Goal: Task Accomplishment & Management: Complete application form

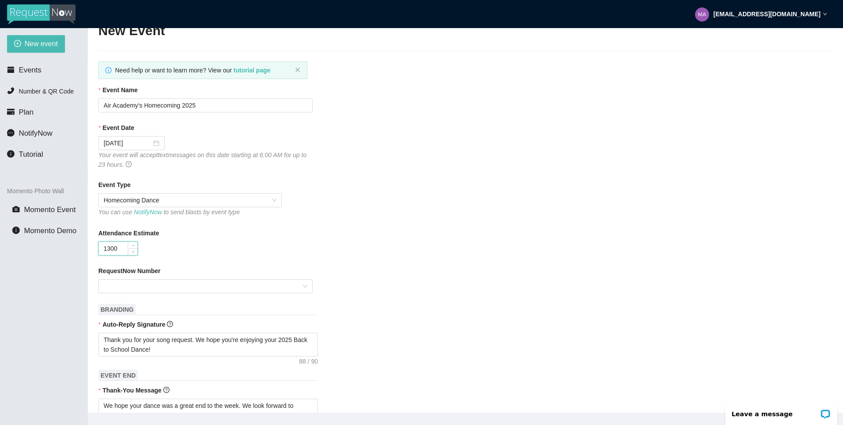
type input "1300"
click at [274, 247] on div "1300" at bounding box center [205, 248] width 214 height 14
click at [311, 285] on div at bounding box center [205, 286] width 214 height 14
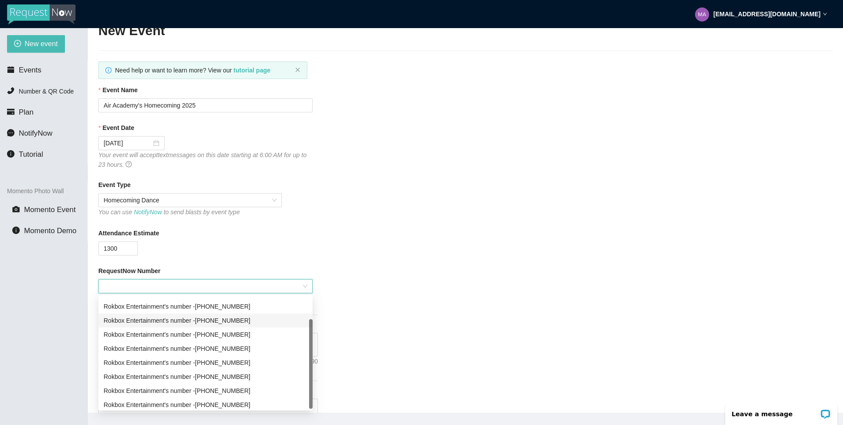
scroll to position [28, 0]
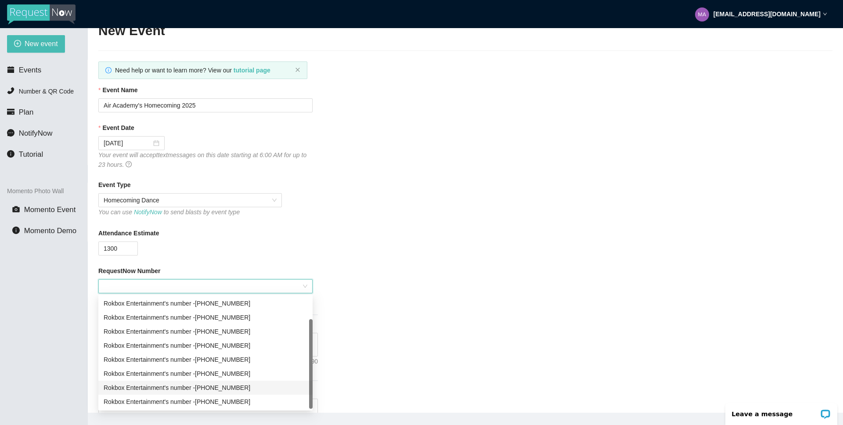
click at [257, 386] on div "Rokbox Entertainment's number - [PHONE_NUMBER]" at bounding box center [206, 388] width 204 height 10
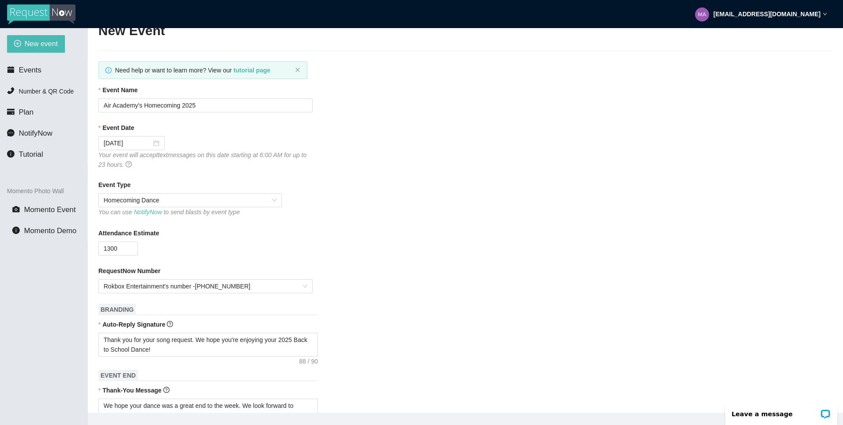
click at [414, 311] on form "Event Name Air Academy's Homecoming 2025 Event Date [DATE] Your event will acce…" at bounding box center [465, 401] width 734 height 633
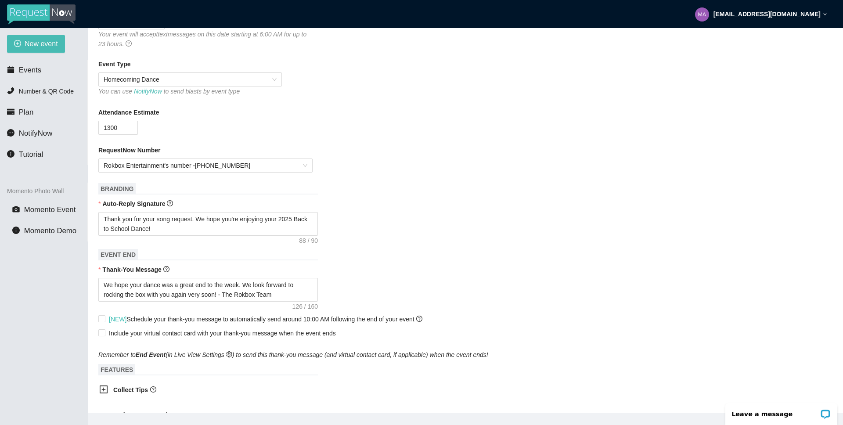
scroll to position [141, 0]
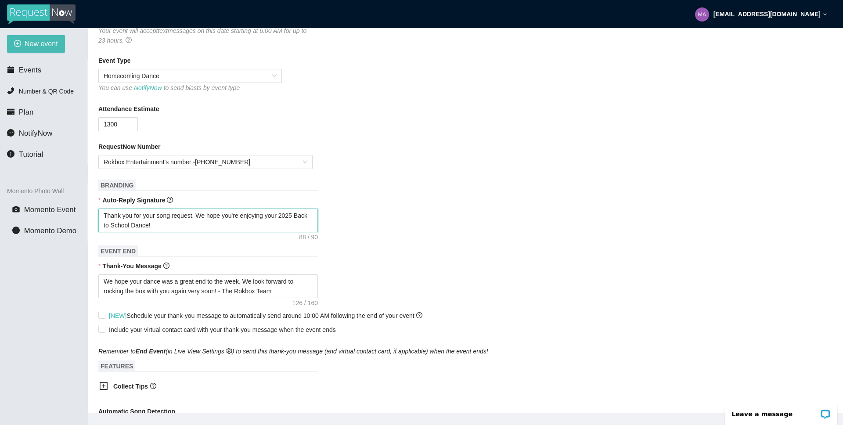
click at [146, 224] on textarea "Thank you for your song request. We hope you're enjoying your 2025 Back to Scho…" at bounding box center [207, 221] width 219 height 24
type textarea "Thank you for your song request. We hope you're enjoying your 2025 Back to Scho…"
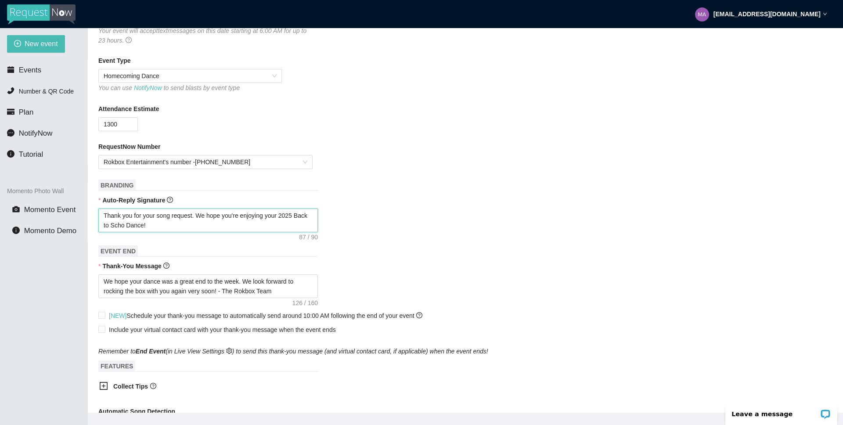
type textarea "Thank you for your song request. We hope you're enjoying your 2025 Back to Sch …"
type textarea "Thank you for your song request. We hope you're enjoying your 2025 Back to Sc D…"
type textarea "Thank you for your song request. We hope you're enjoying your 2025 Back to S Da…"
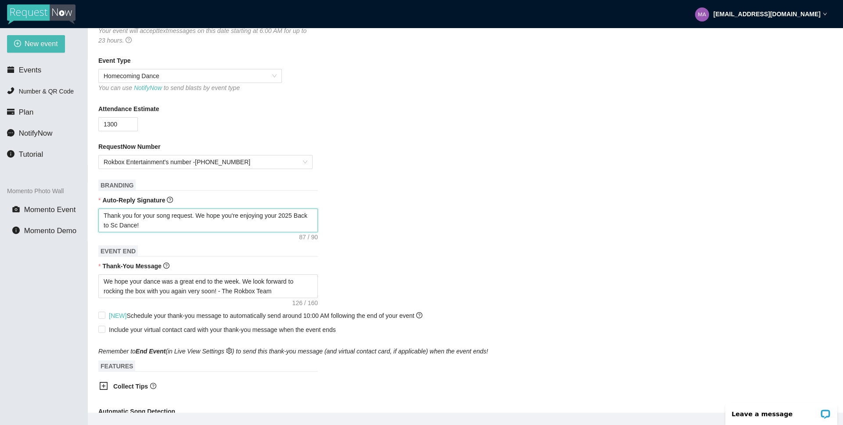
type textarea "Thank you for your song request. We hope you're enjoying your 2025 Back to S Da…"
type textarea "Thank you for your song request. We hope you're enjoying your 2025 Back to Danc…"
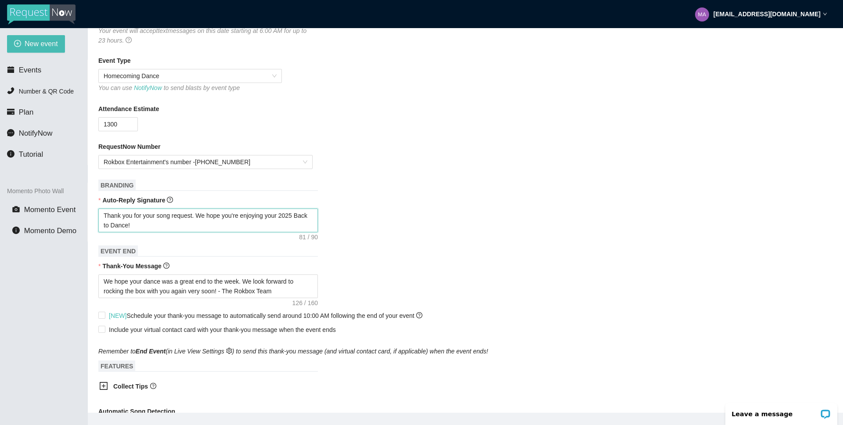
type textarea "Thank you for your song request. We hope you're enjoying your 2025 Back t Dance!"
type textarea "Thank you for your song request. We hope you're enjoying your 2025 Back Dance!"
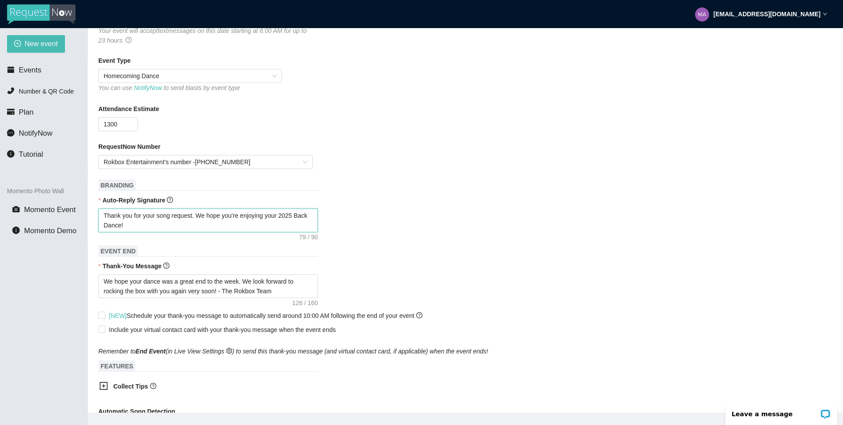
type textarea "Thank you for your song request. We hope you're enjoying your 2025 Back Dance!"
type textarea "Thank you for your song request. We hope you're enjoying your 2025 Bac Dance!"
type textarea "Thank you for your song request. We hope you're enjoying your 2025 Ba Dance!"
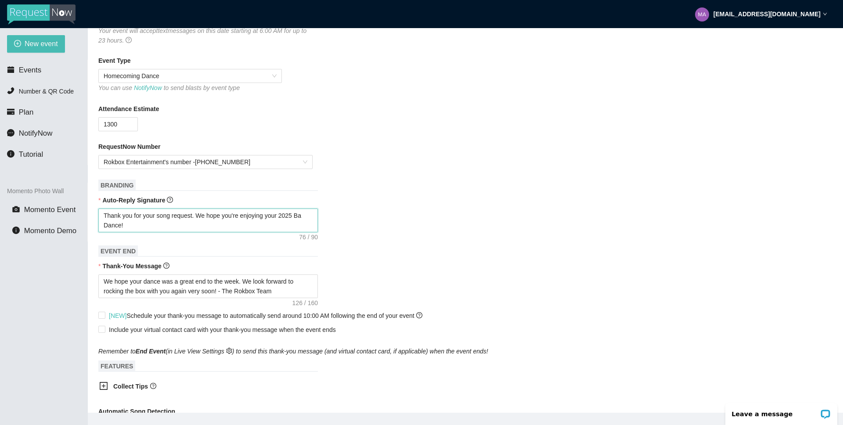
type textarea "Thank you for your song request. We hope you're enjoying your 2025 B Dance!"
type textarea "Thank you for your song request. We hope you're enjoying your 2025 Dance!"
type textarea "Thank you for your song request. We hope you're enjoying your 2025 H Dance!"
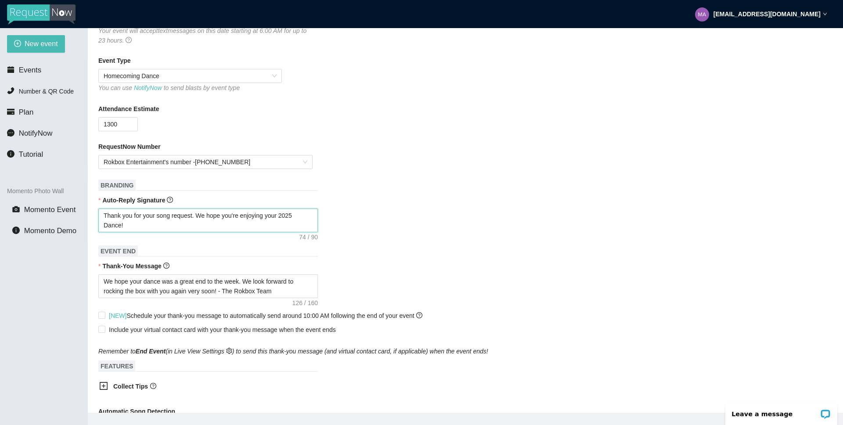
type textarea "Thank you for your song request. We hope you're enjoying your 2025 H Dance!"
type textarea "Thank you for your song request. We hope you're enjoying your 2025 Ho Dance!"
type textarea "Thank you for your song request. We hope you're enjoying your 2025 Hom Dance!"
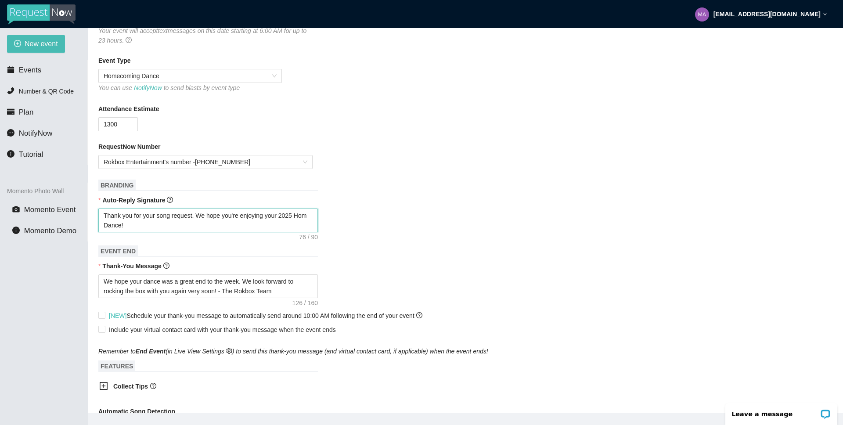
type textarea "Thank you for your song request. We hope you're enjoying your 2025 Home Dance!"
type textarea "Thank you for your song request. We hope you're enjoying your 2025 Homec Dance!"
type textarea "Thank you for your song request. We hope you're enjoying your 2025 Homeco Dance!"
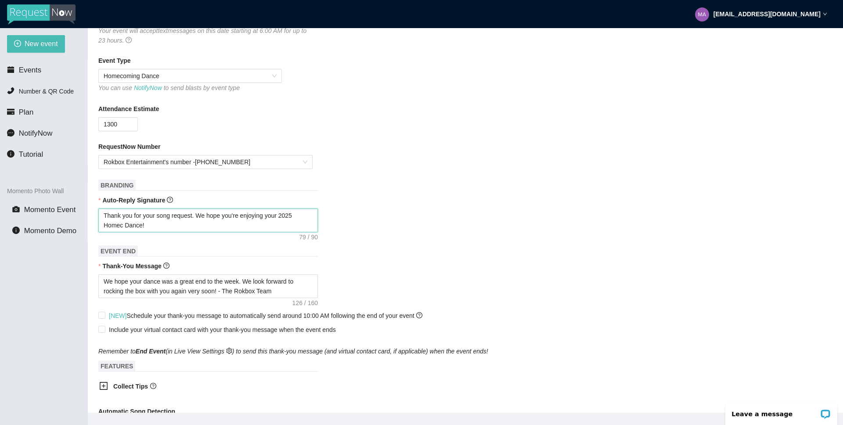
type textarea "Thank you for your song request. We hope you're enjoying your 2025 Homeco Dance!"
type textarea "Thank you for your song request. We hope you're enjoying your 2025 Homecom Danc…"
type textarea "Thank you for your song request. We hope you're enjoying your 2025 Homecomi Dan…"
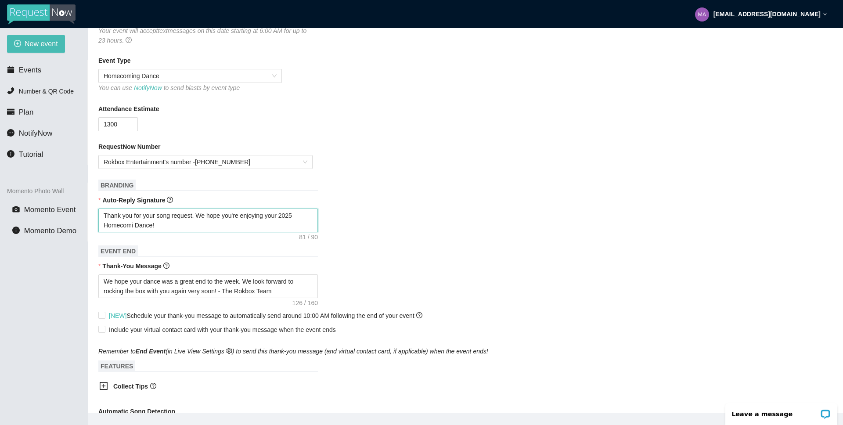
type textarea "Thank you for your song request. We hope you're enjoying your 2025 Homecomin Da…"
type textarea "Thank you for your song request. We hope you're enjoying your 2025 Homecoming D…"
click at [372, 191] on form "Event Name Air Academy's Homecoming 2025 Event Date [DATE] Your event will acce…" at bounding box center [465, 277] width 734 height 633
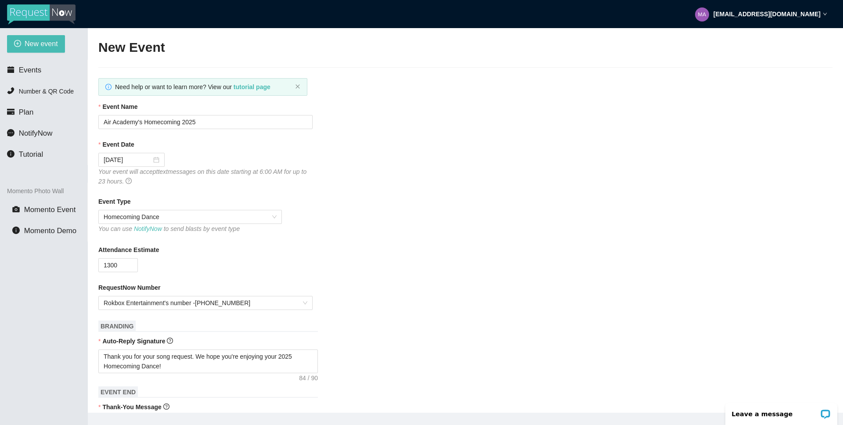
scroll to position [340, 0]
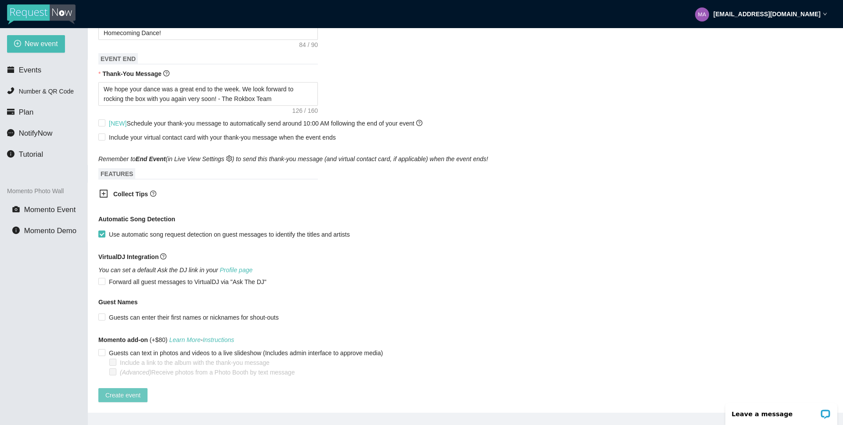
click at [122, 390] on span "Create event" at bounding box center [122, 395] width 35 height 10
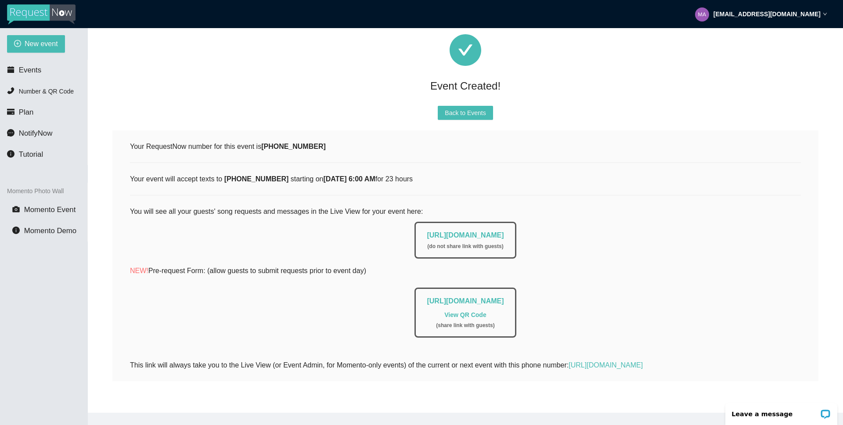
drag, startPoint x: 395, startPoint y: 227, endPoint x: 546, endPoint y: 227, distance: 151.4
click at [546, 227] on div "[URL][DOMAIN_NAME] ( do not share link with guests )" at bounding box center [465, 237] width 671 height 41
copy link "[URL][DOMAIN_NAME]"
click at [476, 108] on span "Back to Events" at bounding box center [465, 113] width 41 height 10
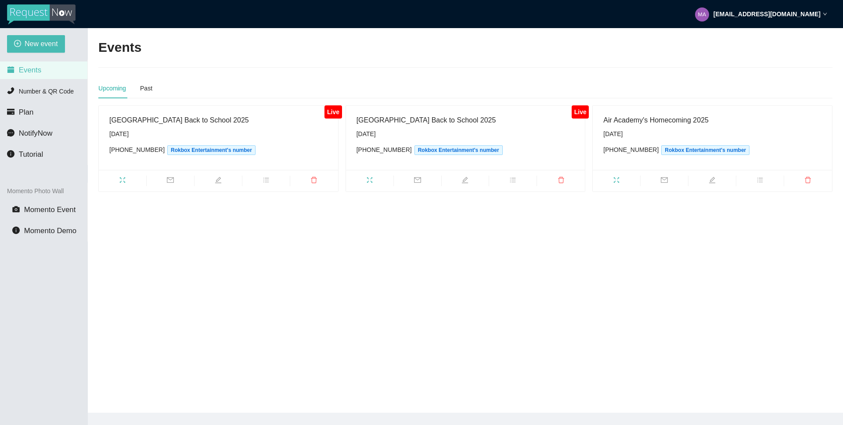
click at [440, 291] on main "Events Upcoming Past Live [GEOGRAPHIC_DATA] Back to School 2025 [DATE] [PHONE_N…" at bounding box center [465, 220] width 755 height 385
click at [39, 41] on span "New event" at bounding box center [41, 43] width 33 height 11
type textarea "[URL][DOMAIN_NAME]"
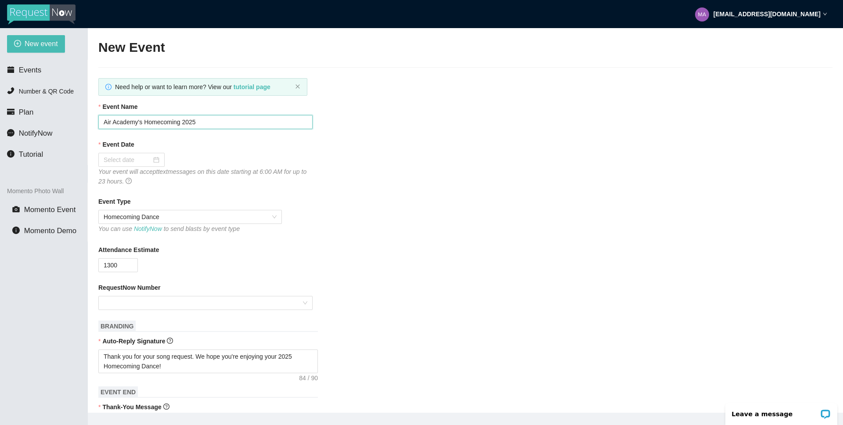
click at [138, 121] on input "Air Academy's Homecoming 2025" at bounding box center [205, 122] width 214 height 14
type input "Castle View's Homecoming 2025"
click at [150, 159] on div at bounding box center [132, 160] width 56 height 10
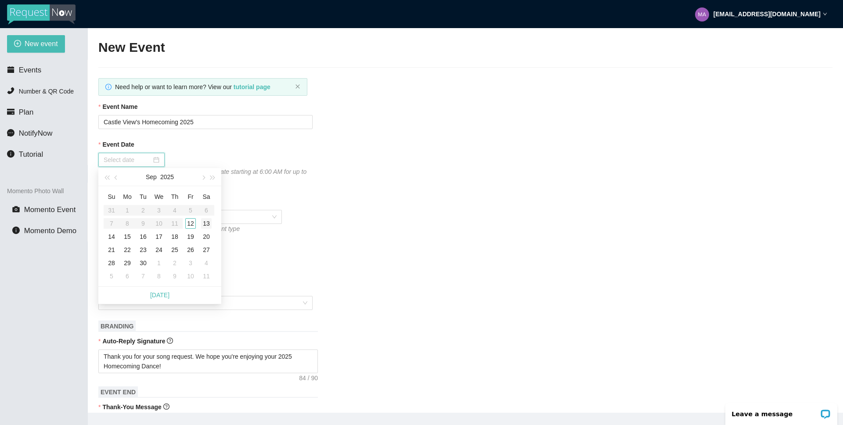
type input "[DATE]"
click at [208, 222] on div "13" at bounding box center [206, 223] width 11 height 11
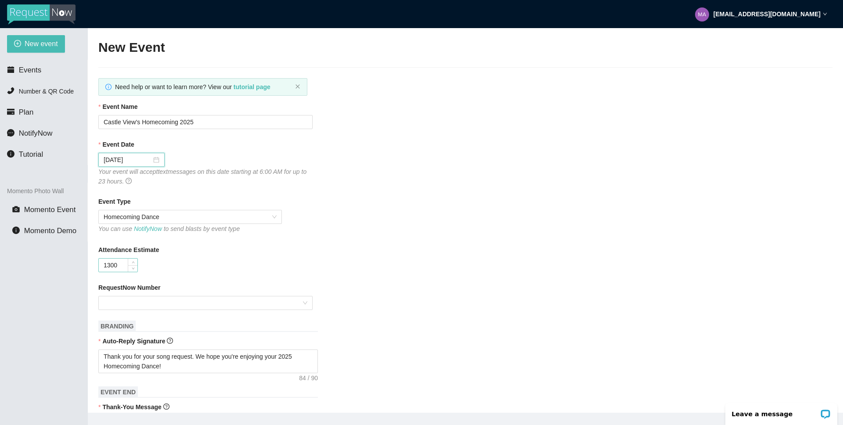
click at [109, 266] on input "1300" at bounding box center [118, 265] width 39 height 13
type input "1800"
click at [336, 252] on div "Attendance Estimate" at bounding box center [465, 251] width 734 height 13
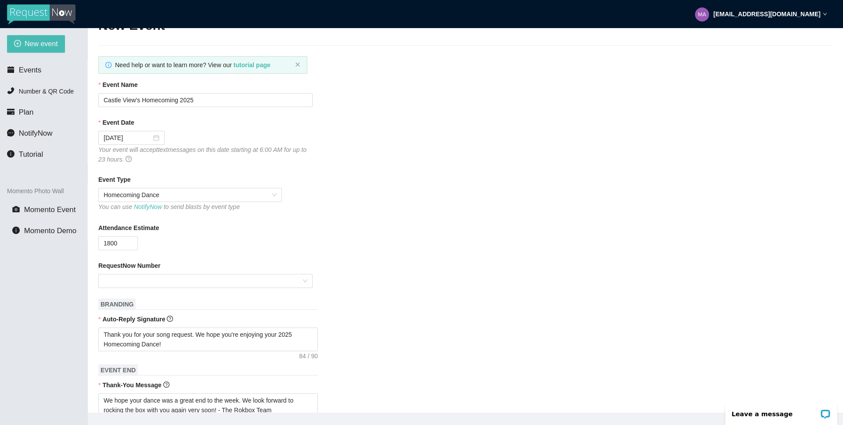
scroll to position [23, 0]
click at [304, 281] on div at bounding box center [205, 280] width 214 height 14
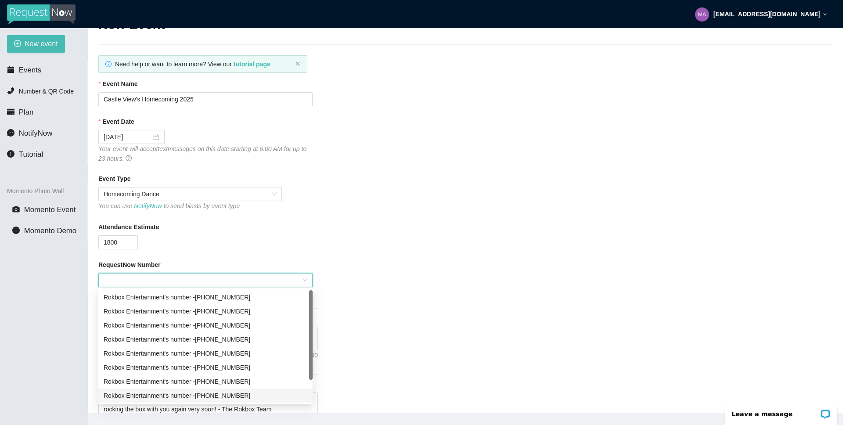
click at [241, 396] on div "Rokbox Entertainment's number - [PHONE_NUMBER]" at bounding box center [206, 396] width 204 height 10
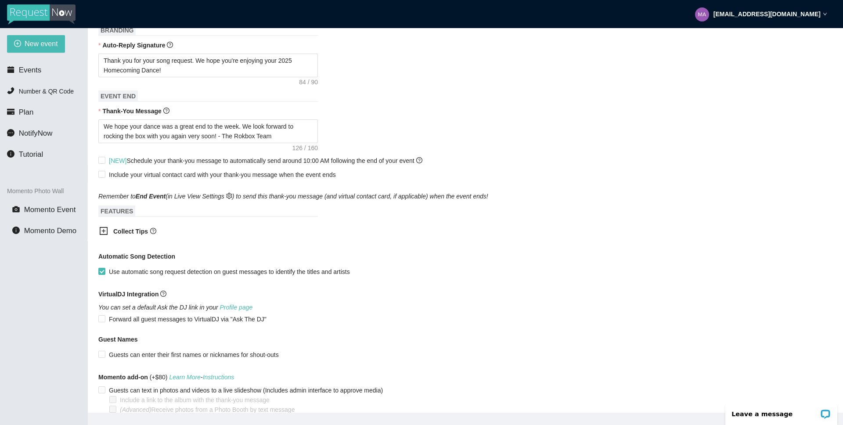
scroll to position [340, 0]
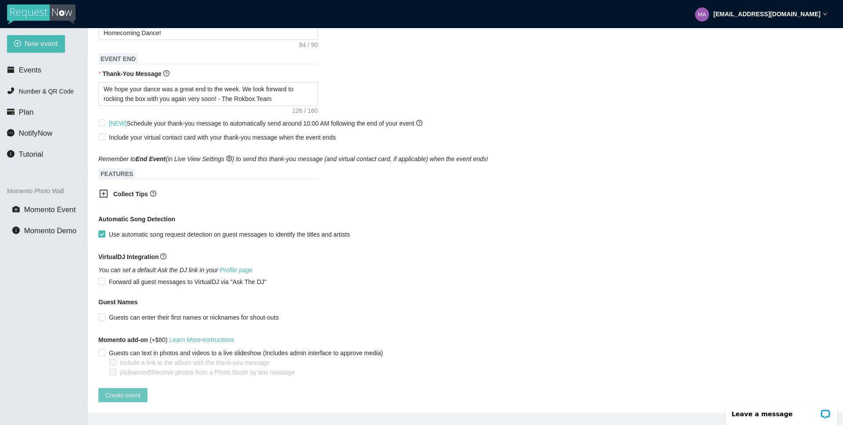
click at [133, 390] on span "Create event" at bounding box center [122, 395] width 35 height 10
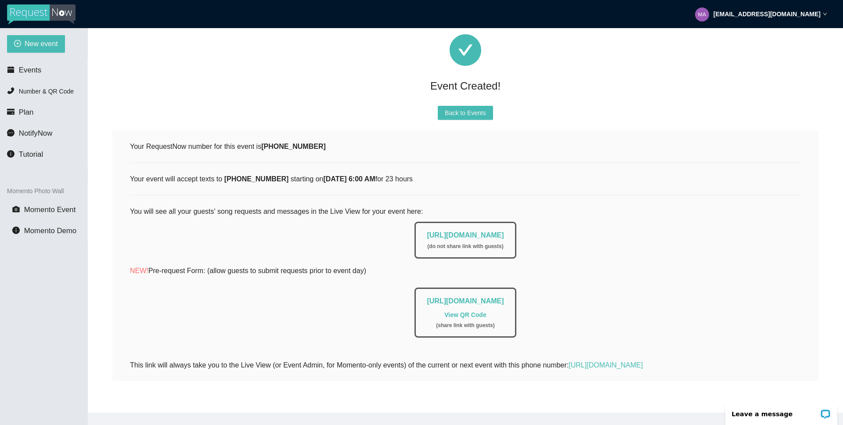
scroll to position [32, 0]
click at [414, 226] on div "[URL][DOMAIN_NAME] ( do not share link with guests )" at bounding box center [464, 240] width 101 height 37
drag, startPoint x: 397, startPoint y: 226, endPoint x: 547, endPoint y: 228, distance: 150.6
click at [547, 228] on div "[URL][DOMAIN_NAME] ( do not share link with guests )" at bounding box center [465, 237] width 671 height 41
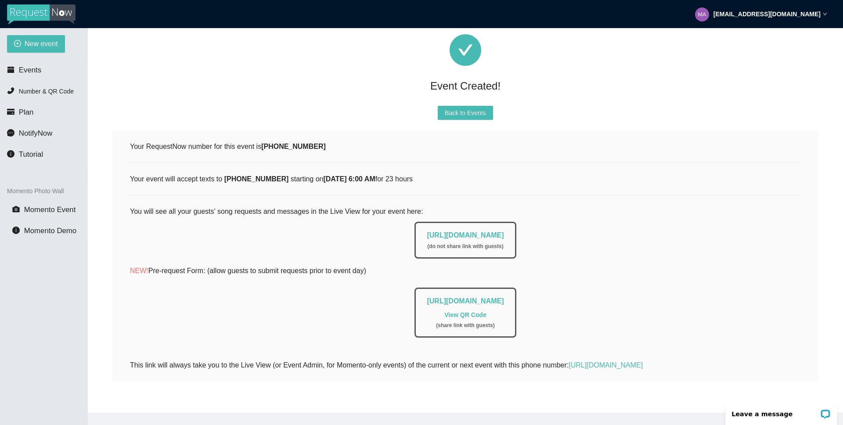
copy link "[URL][DOMAIN_NAME]"
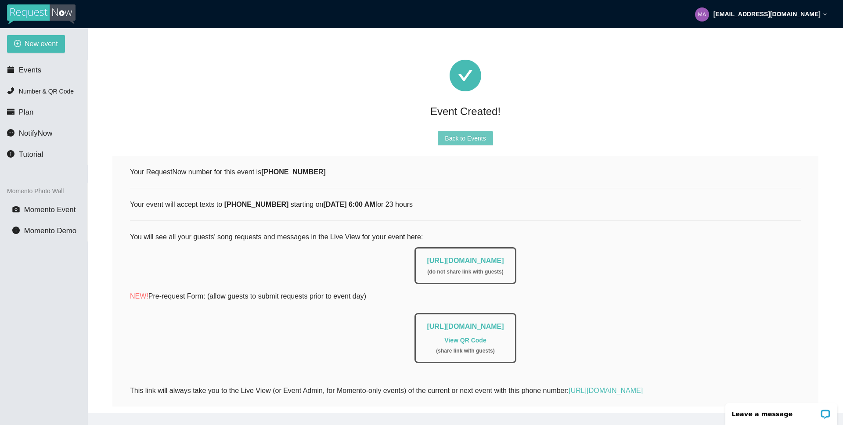
click at [450, 134] on span "Back to Events" at bounding box center [465, 138] width 41 height 10
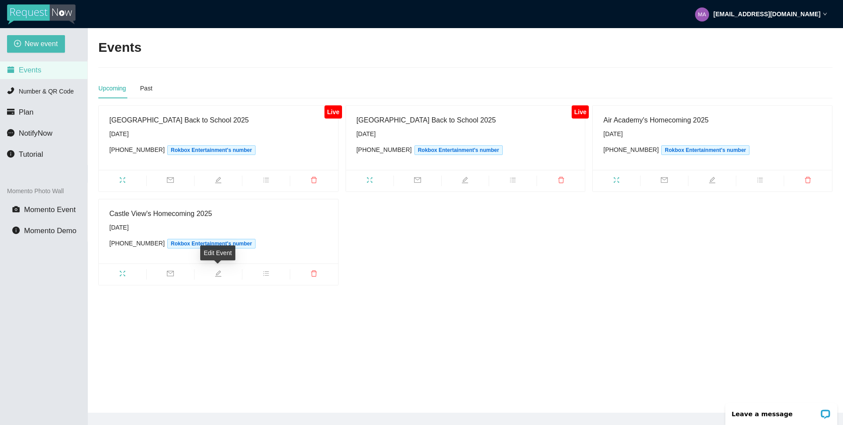
click at [217, 273] on icon "edit" at bounding box center [218, 273] width 7 height 7
type textarea "[URL][DOMAIN_NAME]"
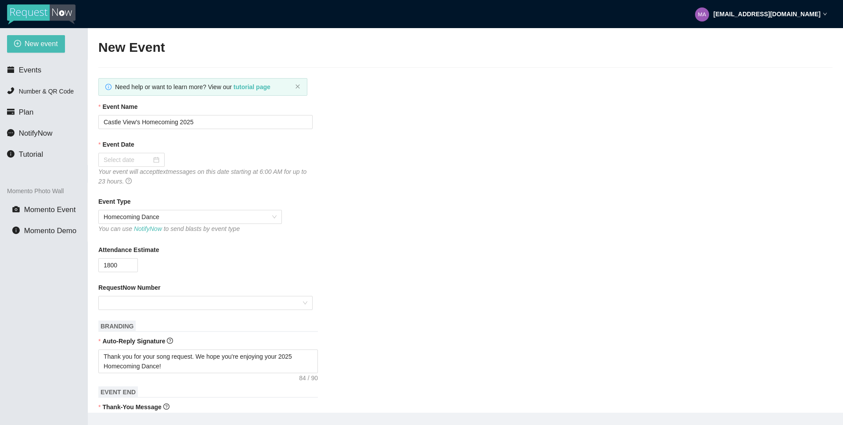
type input "[DATE]"
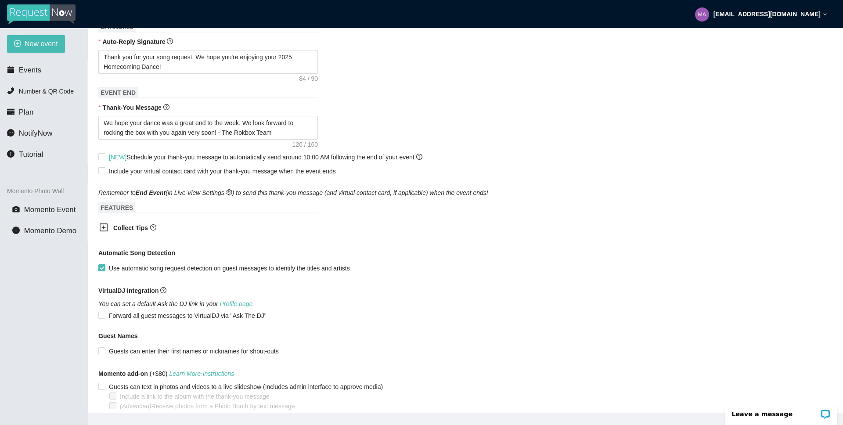
scroll to position [340, 0]
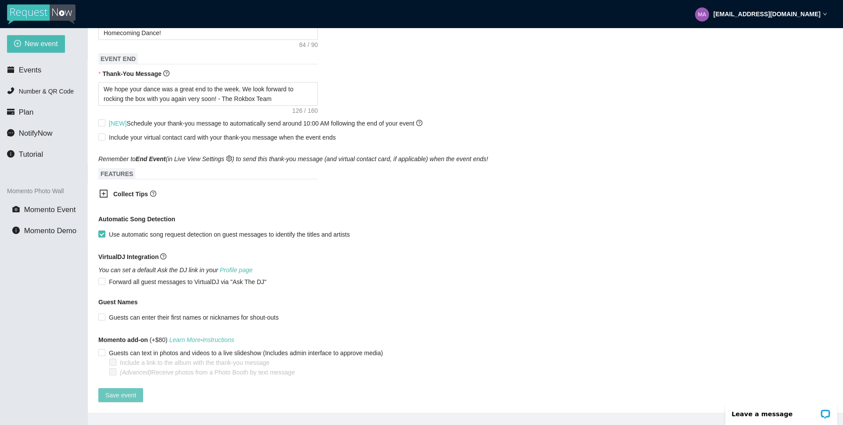
click at [122, 390] on span "Save event" at bounding box center [120, 395] width 31 height 10
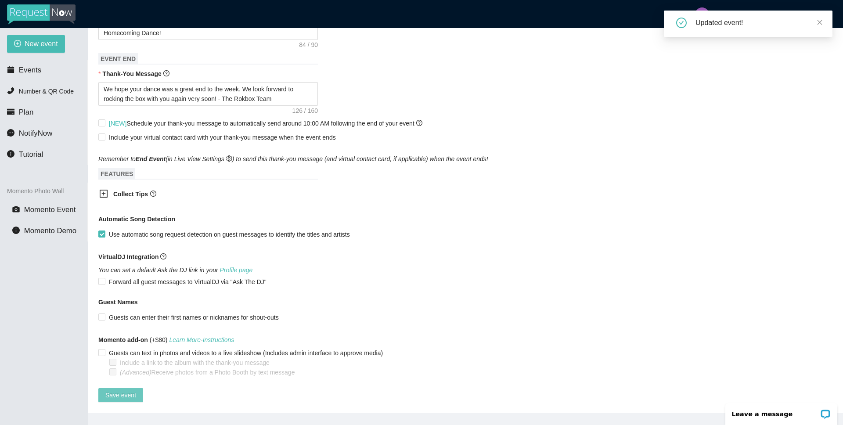
scroll to position [0, 0]
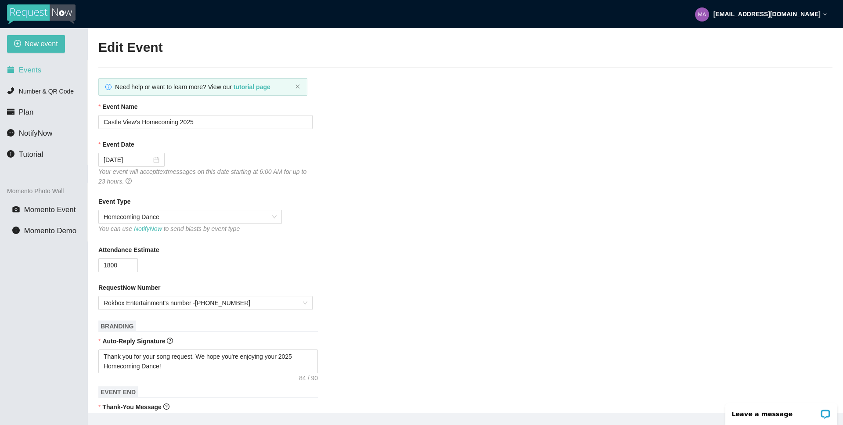
click at [23, 61] on li "Events" at bounding box center [43, 70] width 87 height 18
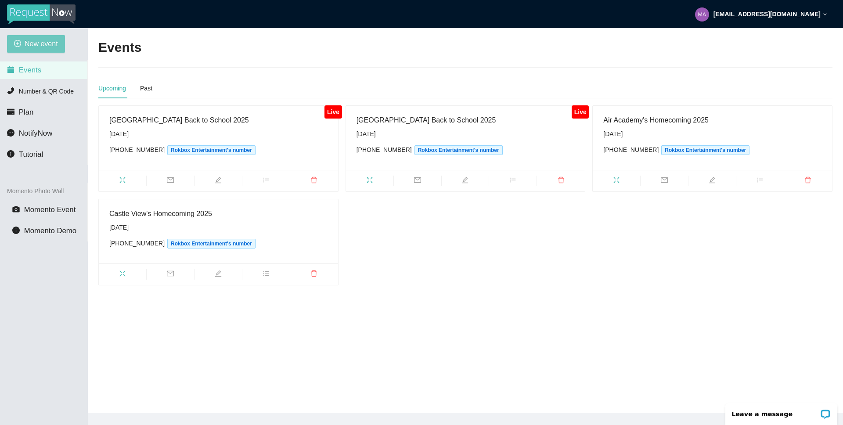
click at [44, 43] on span "New event" at bounding box center [41, 43] width 33 height 11
type textarea "[URL][DOMAIN_NAME]"
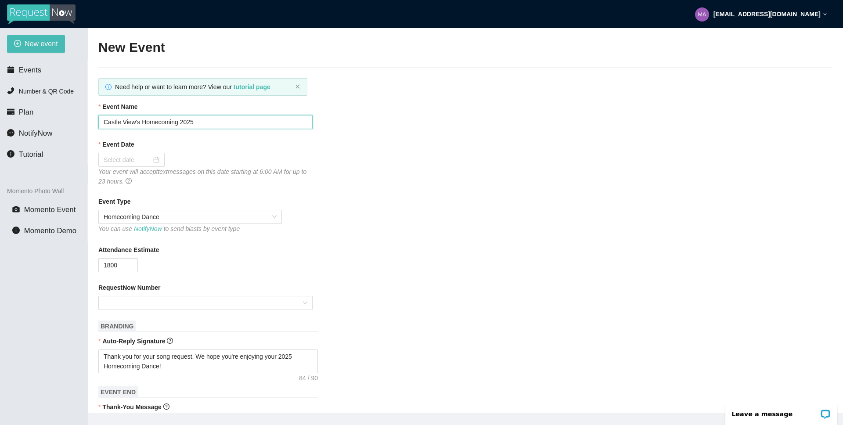
click at [137, 122] on input "Castle View's Homecoming 2025" at bounding box center [205, 122] width 214 height 14
type input "[GEOGRAPHIC_DATA]'s Homecoming 2025"
click at [152, 161] on div at bounding box center [132, 160] width 56 height 10
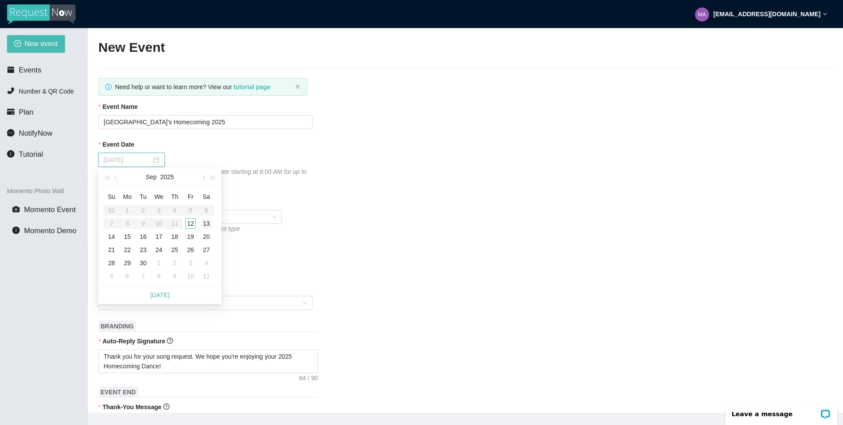
type input "[DATE]"
click at [208, 225] on div "13" at bounding box center [206, 223] width 11 height 11
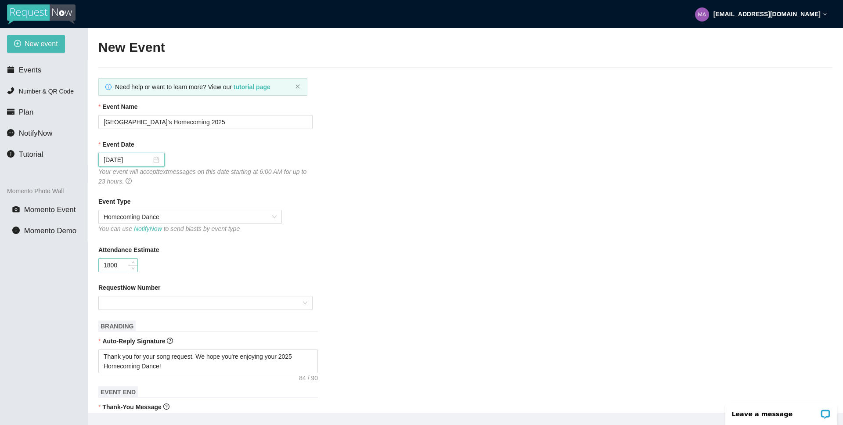
click at [106, 263] on input "1800" at bounding box center [118, 265] width 39 height 13
type input "800"
click at [226, 302] on input "RequestNow Number" at bounding box center [203, 302] width 198 height 13
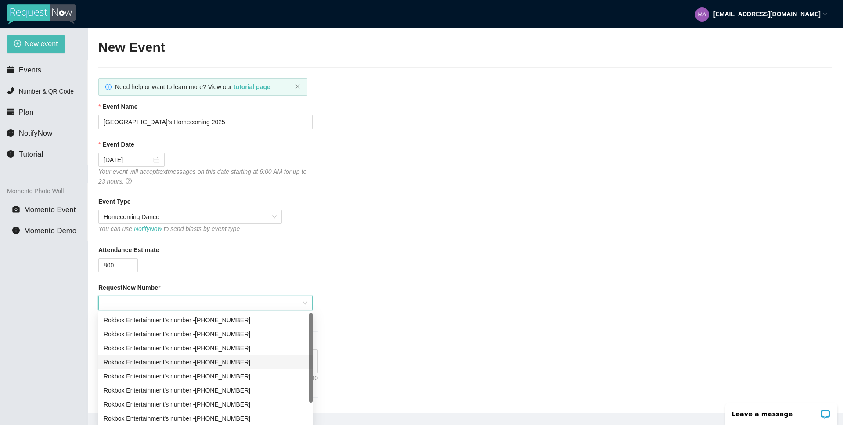
click at [235, 364] on div "Rokbox Entertainment's number - [PHONE_NUMBER]" at bounding box center [206, 362] width 204 height 10
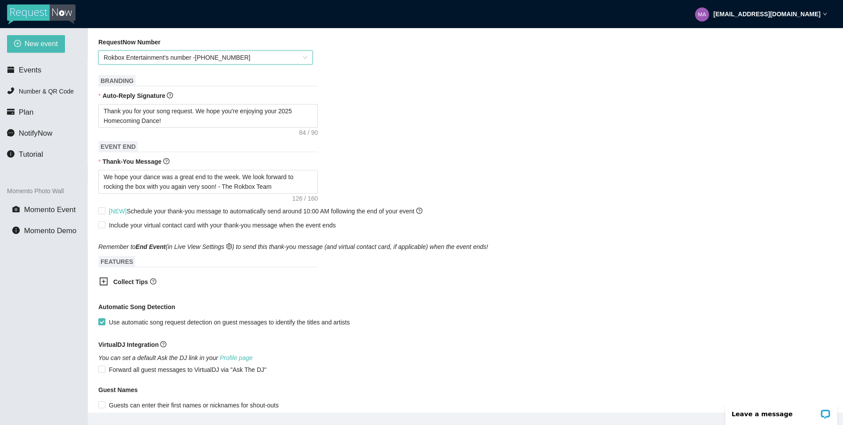
scroll to position [340, 0]
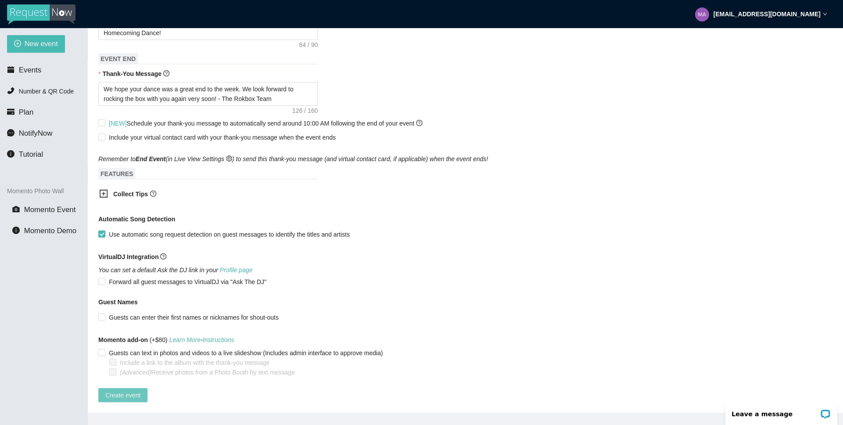
click at [131, 390] on span "Create event" at bounding box center [122, 395] width 35 height 10
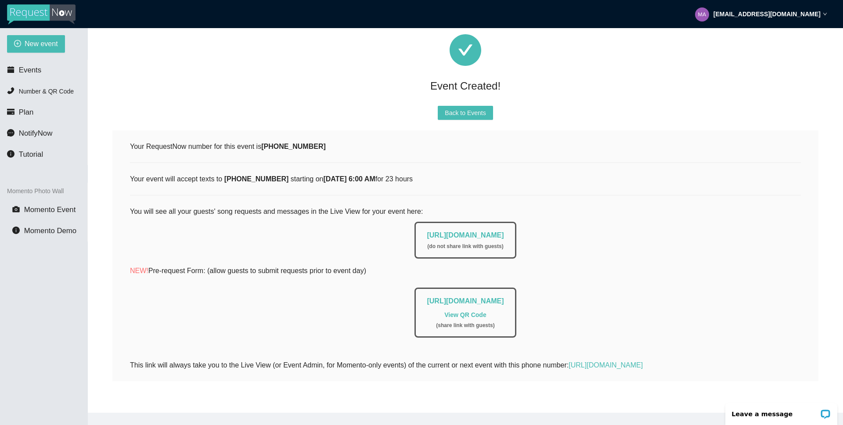
drag, startPoint x: 396, startPoint y: 230, endPoint x: 544, endPoint y: 231, distance: 148.4
click at [544, 231] on div "[URL][DOMAIN_NAME] ( do not share link with guests )" at bounding box center [465, 237] width 671 height 41
copy link "[URL][DOMAIN_NAME]"
click at [467, 108] on span "Back to Events" at bounding box center [465, 113] width 41 height 10
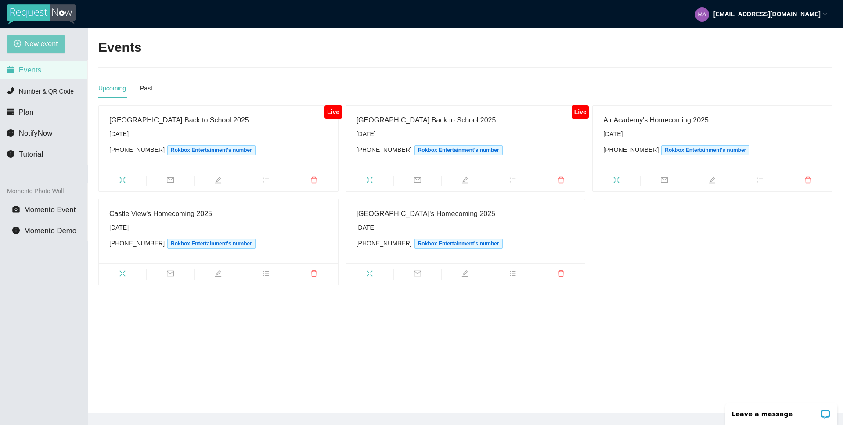
click at [29, 46] on span "New event" at bounding box center [41, 43] width 33 height 11
type textarea "[URL][DOMAIN_NAME]"
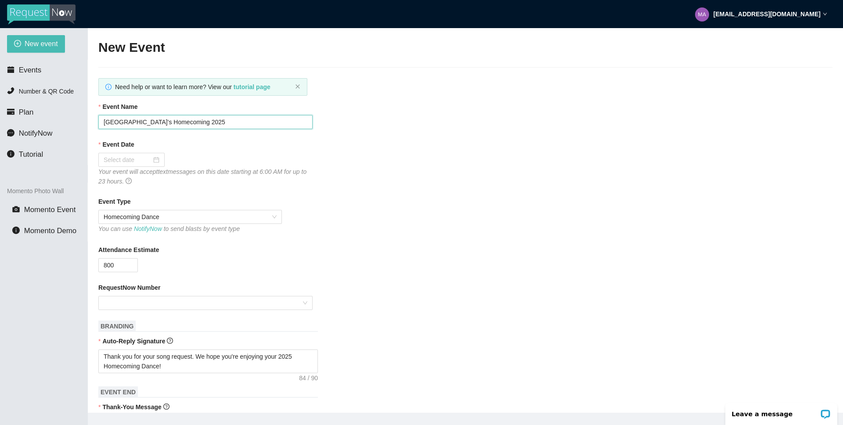
click at [132, 122] on input "[GEOGRAPHIC_DATA]'s Homecoming 2025" at bounding box center [205, 122] width 214 height 14
type input "TCA's Homecoming 2025"
click at [150, 160] on div at bounding box center [132, 160] width 56 height 10
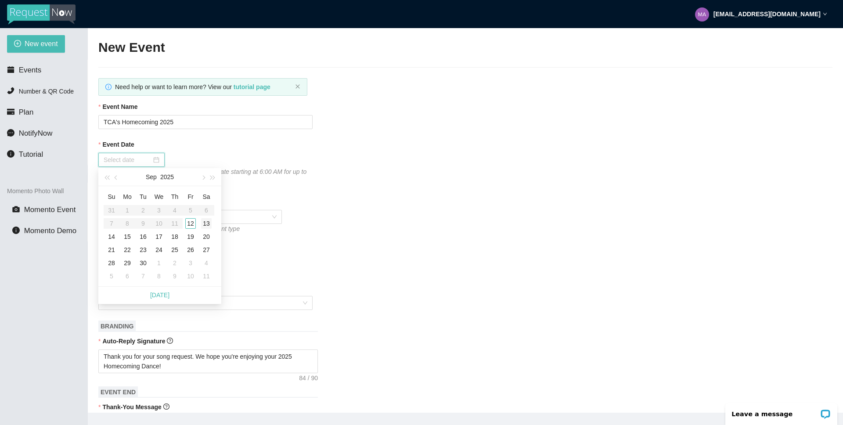
type input "[DATE]"
click at [205, 225] on div "13" at bounding box center [206, 223] width 11 height 11
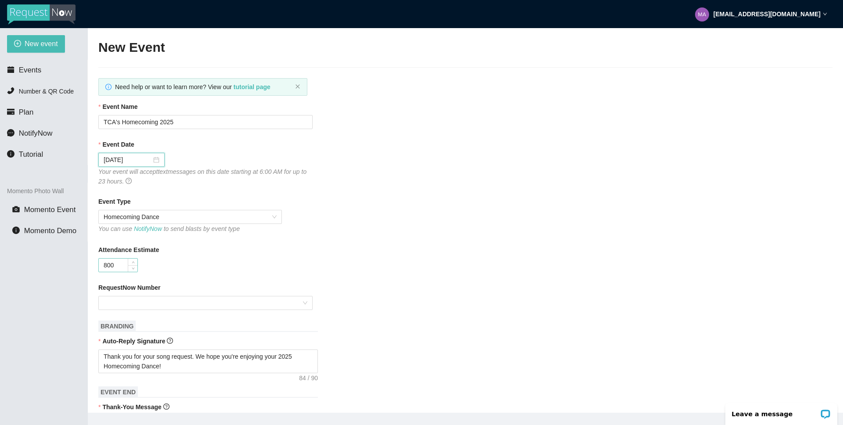
click at [114, 267] on input "800" at bounding box center [118, 265] width 39 height 13
type input "8"
type input "650"
click at [137, 299] on input "RequestNow Number" at bounding box center [203, 302] width 198 height 13
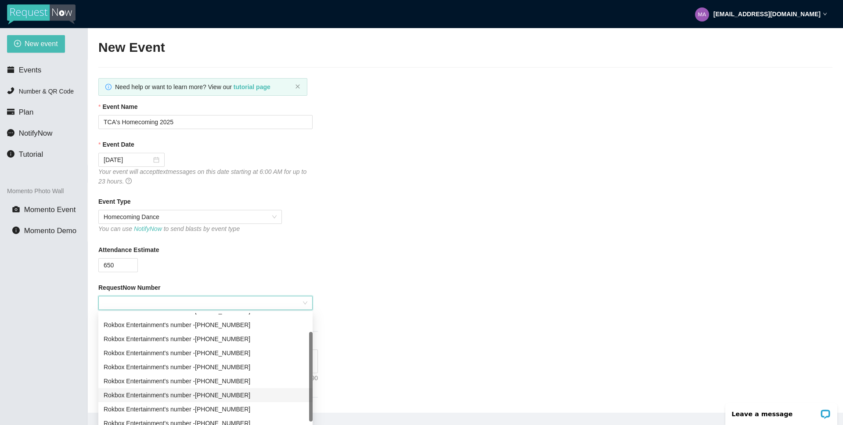
scroll to position [21, 0]
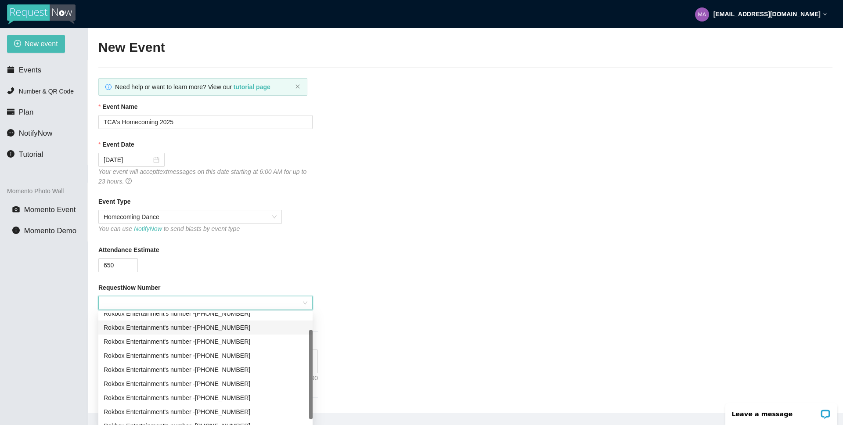
click at [250, 322] on div "Rokbox Entertainment's number - [PHONE_NUMBER]" at bounding box center [205, 327] width 214 height 14
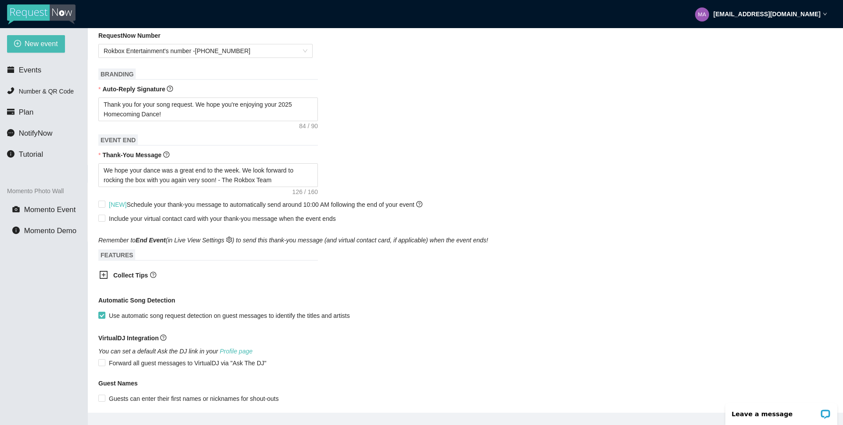
scroll to position [340, 0]
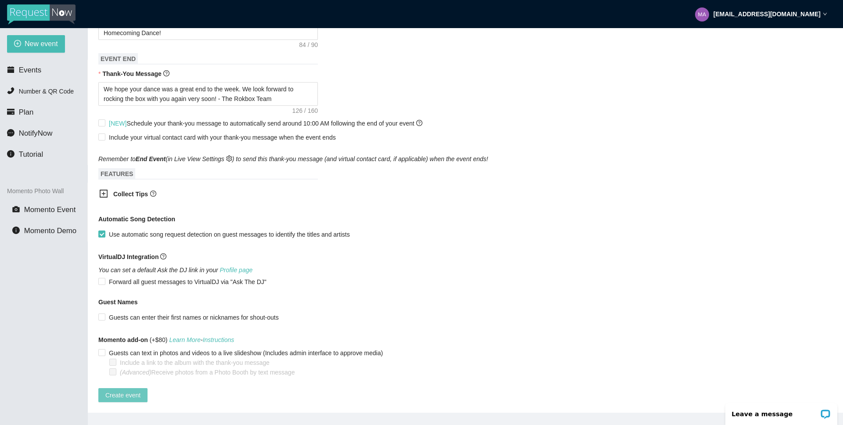
click at [113, 390] on span "Create event" at bounding box center [122, 395] width 35 height 10
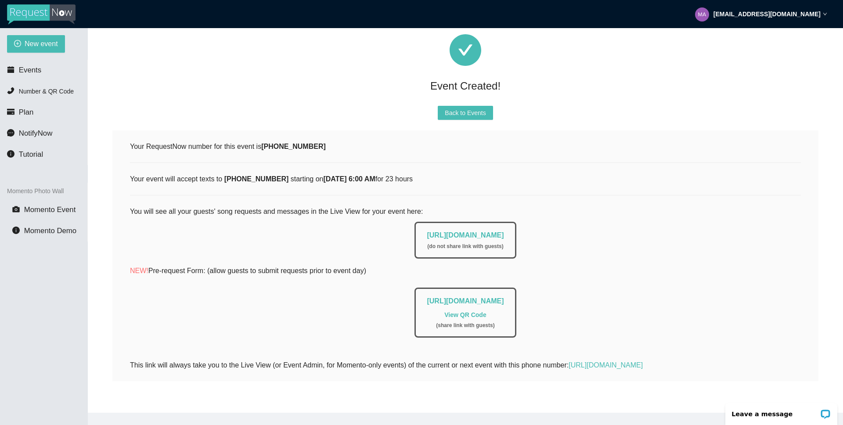
scroll to position [32, 0]
drag, startPoint x: 395, startPoint y: 227, endPoint x: 614, endPoint y: 227, distance: 219.5
click at [614, 227] on div "[URL][DOMAIN_NAME] ( do not share link with guests )" at bounding box center [465, 237] width 671 height 41
copy link "[URL][DOMAIN_NAME]"
click at [476, 108] on span "Back to Events" at bounding box center [465, 113] width 41 height 10
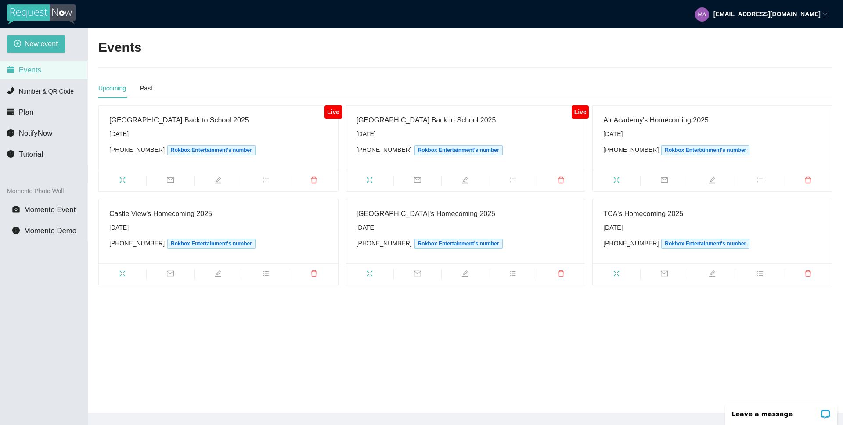
click at [318, 379] on main "Events Upcoming Past Live [GEOGRAPHIC_DATA] Back to School 2025 [DATE] [PHONE_N…" at bounding box center [465, 220] width 755 height 385
